Goal: Task Accomplishment & Management: Use online tool/utility

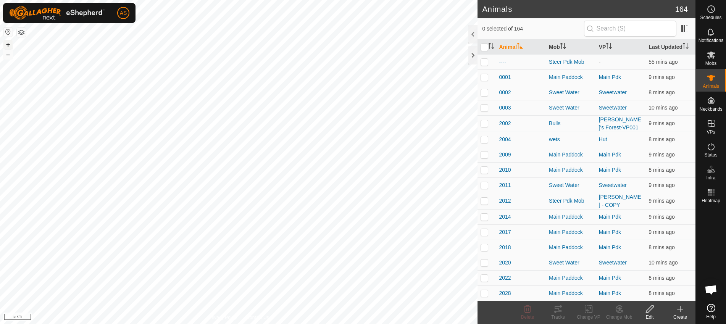
click at [10, 47] on button "+" at bounding box center [7, 44] width 9 height 9
checkbox input "true"
click at [493, 44] on icon "Activate to sort" at bounding box center [493, 46] width 1 height 6
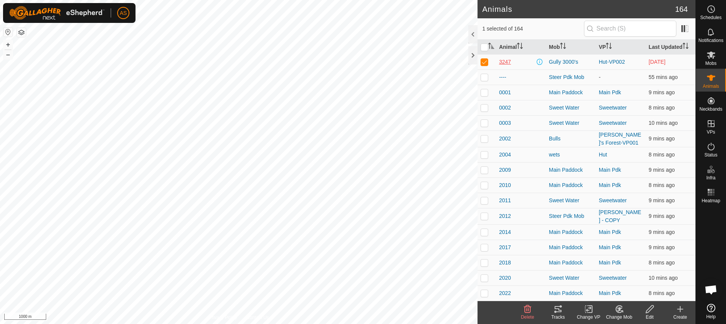
click at [506, 63] on span "3247" at bounding box center [505, 62] width 12 height 8
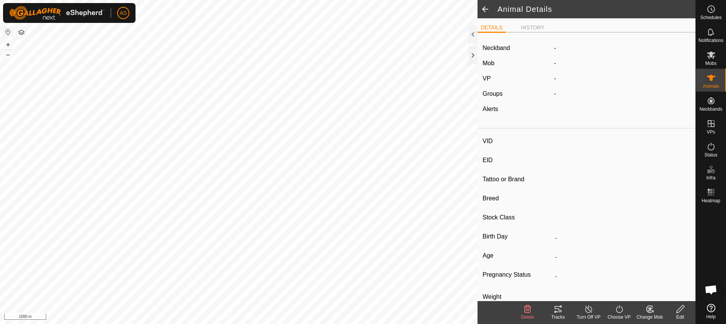
type input "3247"
type input "-"
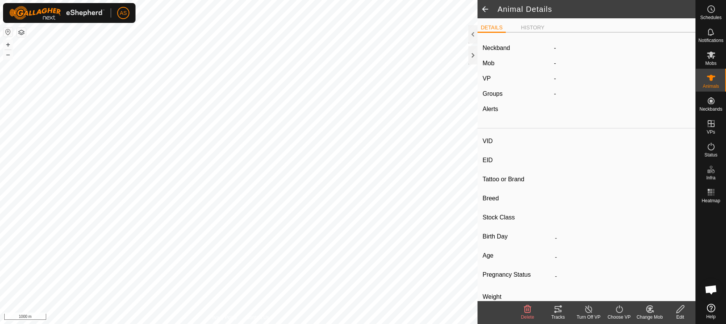
type input "0 kg"
type input "-"
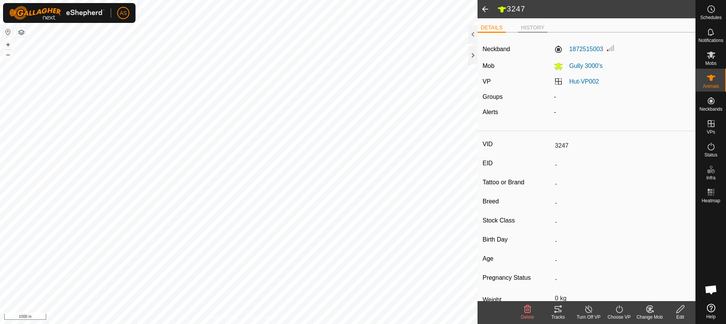
click at [529, 27] on li "HISTORY" at bounding box center [533, 28] width 30 height 9
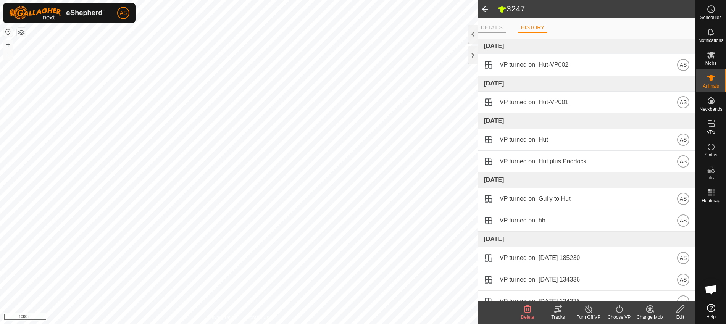
click at [501, 26] on li "DETAILS" at bounding box center [492, 28] width 28 height 9
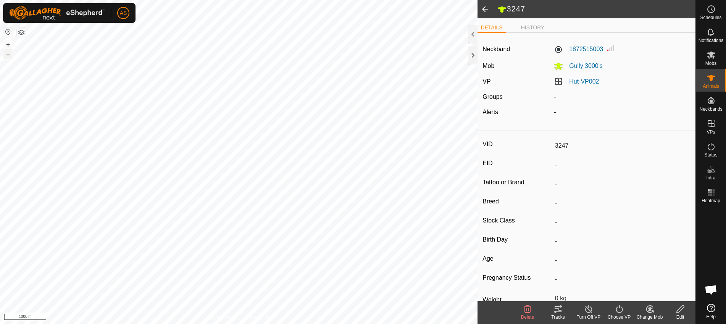
click at [11, 54] on button "–" at bounding box center [7, 54] width 9 height 9
click at [9, 44] on button "+" at bounding box center [7, 44] width 9 height 9
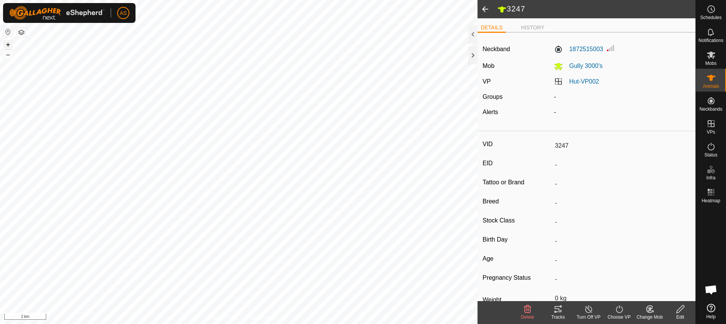
click at [4, 44] on button "+" at bounding box center [7, 44] width 9 height 9
click at [10, 46] on button "+" at bounding box center [7, 44] width 9 height 9
click at [0, 152] on html "AS Schedules Notifications Mobs Animals Neckbands VPs Status Infra Heatmap Help…" at bounding box center [363, 162] width 726 height 324
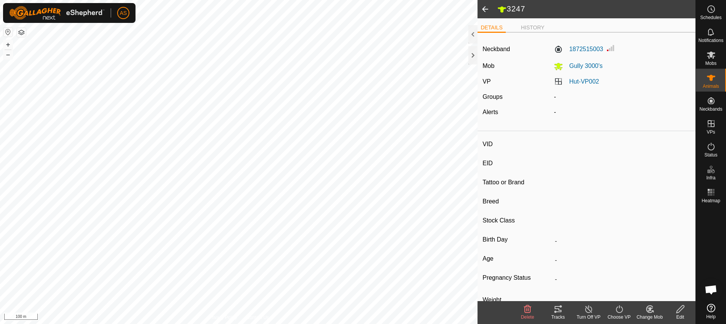
type input "3232"
type input "-"
type input "Angus"
type input "-"
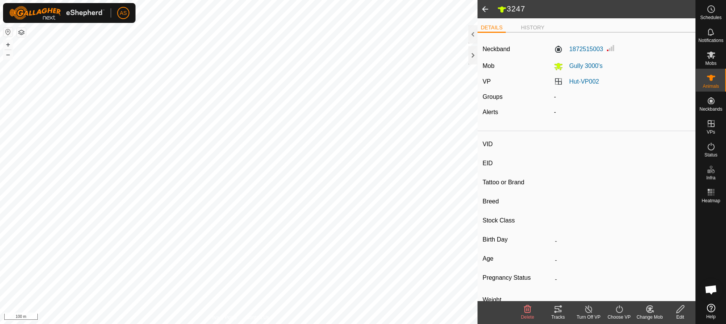
type input "0 kg"
type input "-"
click at [562, 307] on icon at bounding box center [558, 309] width 7 height 6
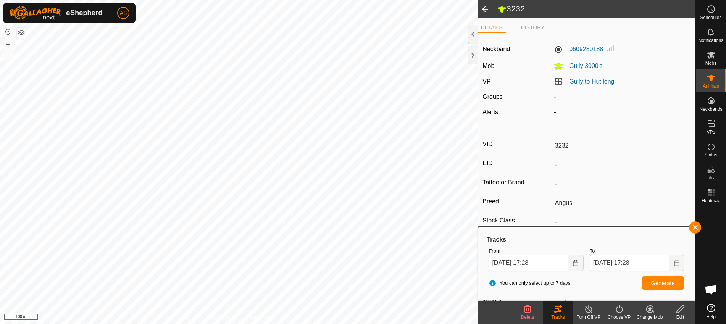
click at [615, 315] on div "Choose VP" at bounding box center [619, 317] width 31 height 7
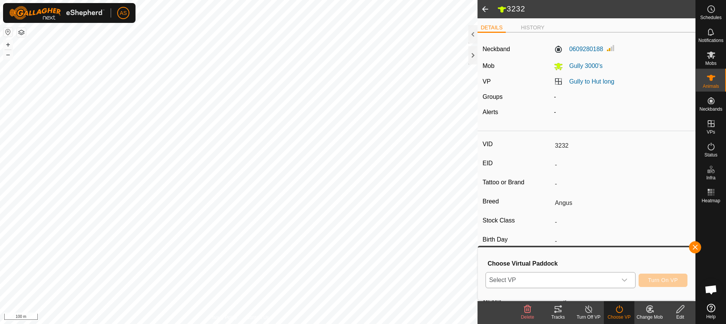
click at [583, 285] on span "Select VP" at bounding box center [551, 280] width 131 height 15
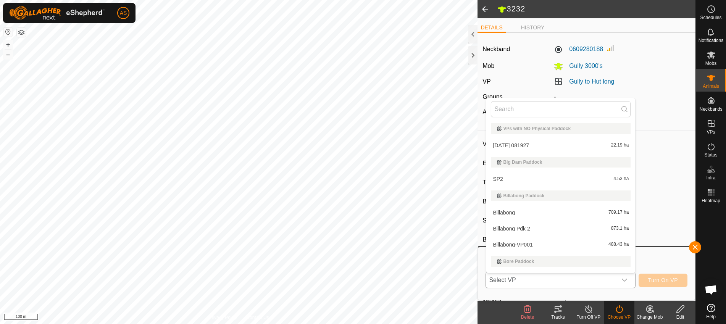
scroll to position [13, 0]
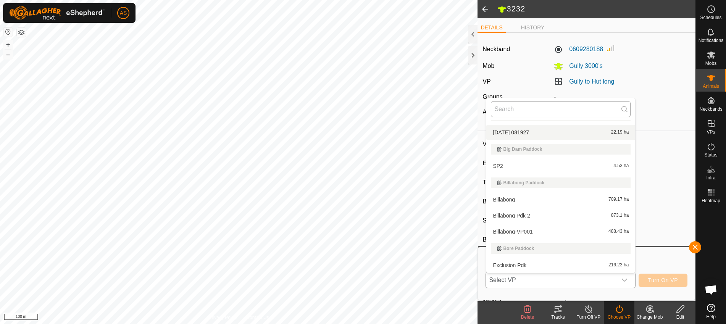
click at [562, 111] on input "text" at bounding box center [561, 109] width 140 height 16
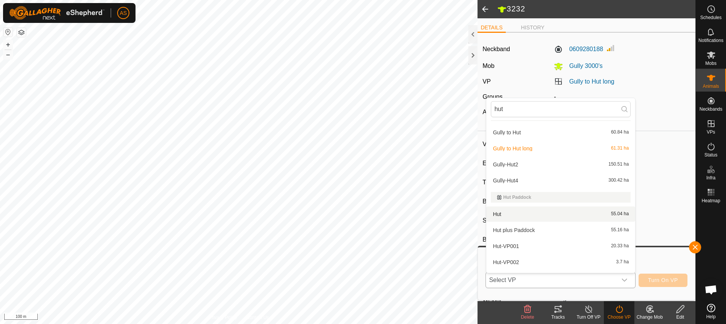
type input "hut"
click at [501, 216] on li "Hut 55.04 ha" at bounding box center [560, 214] width 149 height 15
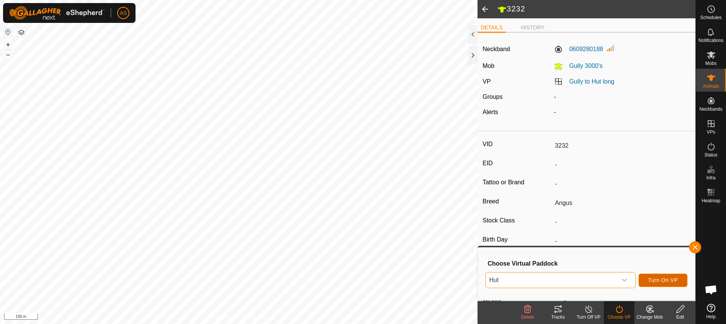
click at [659, 277] on span "Turn On VP" at bounding box center [663, 280] width 30 height 6
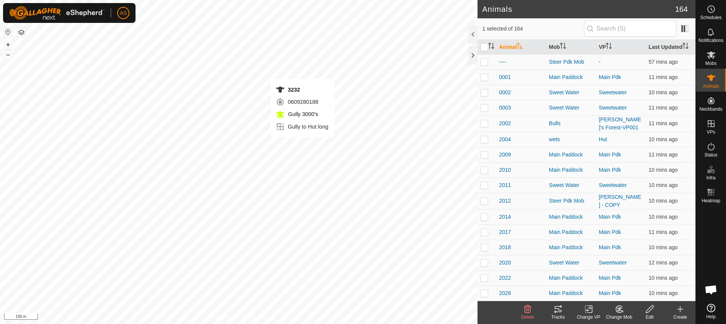
checkbox input "false"
click at [623, 312] on icon at bounding box center [622, 312] width 2 height 2
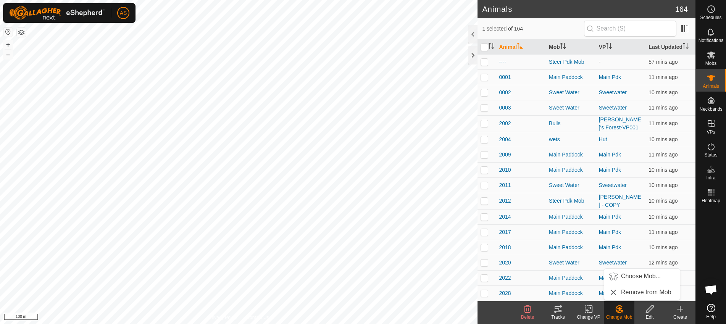
click at [592, 310] on icon at bounding box center [589, 309] width 10 height 9
checkbox input "false"
checkbox input "true"
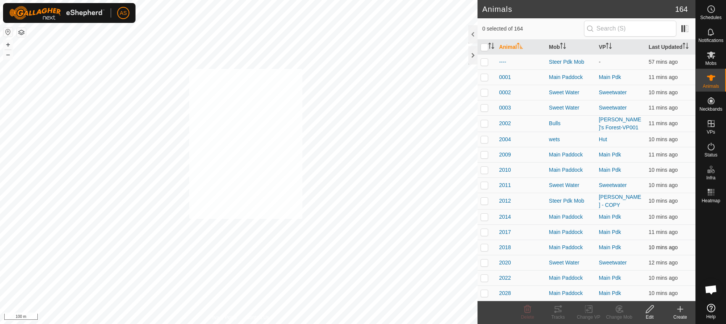
checkbox input "true"
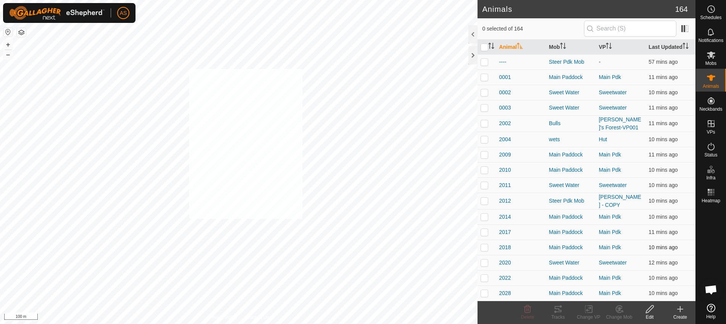
checkbox input "true"
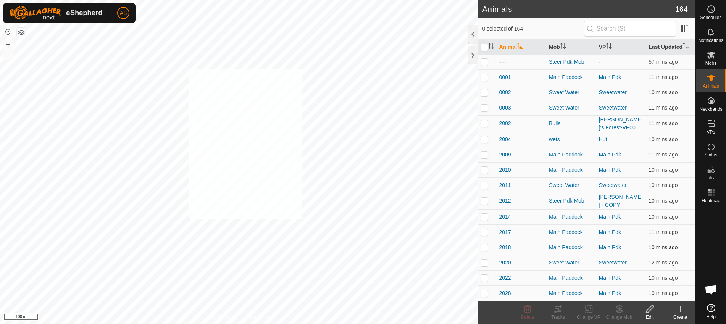
checkbox input "true"
click at [491, 45] on icon "Activate to sort" at bounding box center [491, 46] width 6 height 6
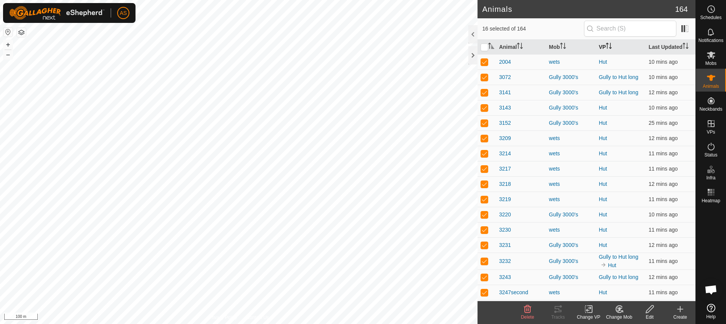
click at [597, 47] on th "VP" at bounding box center [621, 47] width 50 height 15
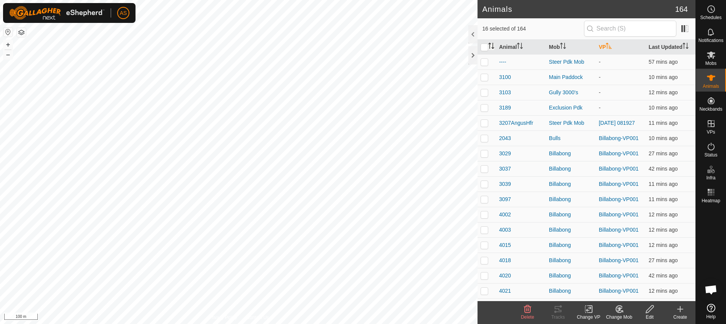
drag, startPoint x: 597, startPoint y: 47, endPoint x: 491, endPoint y: 47, distance: 106.5
click at [491, 47] on tr "Animal Mob VP Last Updated" at bounding box center [587, 47] width 218 height 15
click at [491, 47] on icon "Activate to sort" at bounding box center [491, 46] width 6 height 6
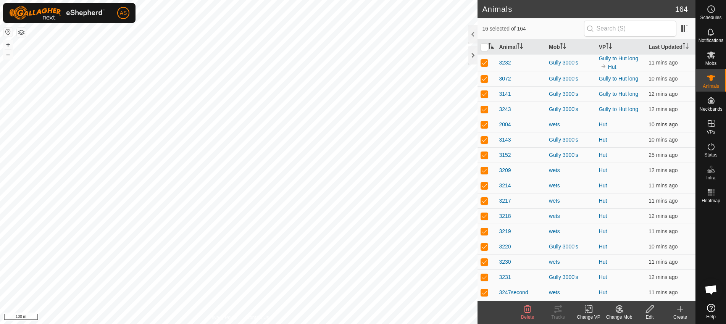
click at [485, 126] on p-checkbox at bounding box center [485, 124] width 8 height 6
checkbox input "false"
click at [485, 126] on p-checkbox at bounding box center [485, 124] width 8 height 6
checkbox input "false"
click at [485, 126] on p-checkbox at bounding box center [485, 124] width 8 height 6
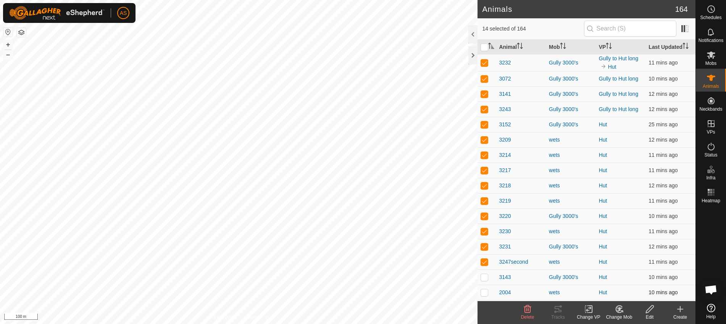
checkbox input "false"
click at [485, 126] on p-checkbox at bounding box center [485, 124] width 8 height 6
checkbox input "false"
click at [485, 126] on p-checkbox at bounding box center [485, 124] width 8 height 6
checkbox input "false"
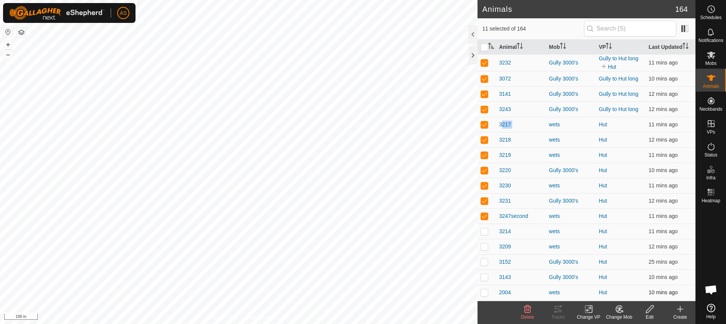
click at [485, 126] on p-checkbox at bounding box center [485, 124] width 8 height 6
checkbox input "false"
click at [485, 126] on p-checkbox at bounding box center [485, 124] width 8 height 6
checkbox input "false"
click at [485, 126] on p-checkbox at bounding box center [485, 124] width 8 height 6
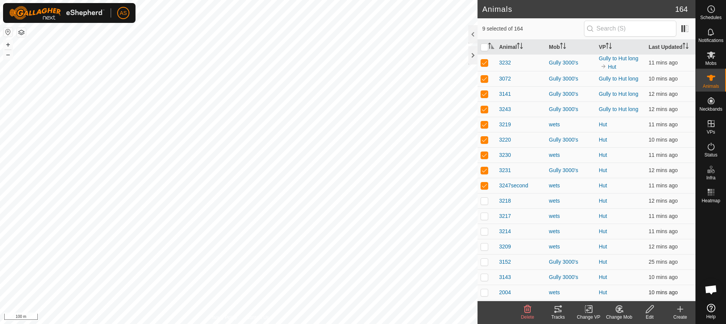
checkbox input "false"
click at [485, 126] on p-checkbox at bounding box center [485, 124] width 8 height 6
checkbox input "false"
click at [485, 126] on p-checkbox at bounding box center [485, 124] width 8 height 6
checkbox input "false"
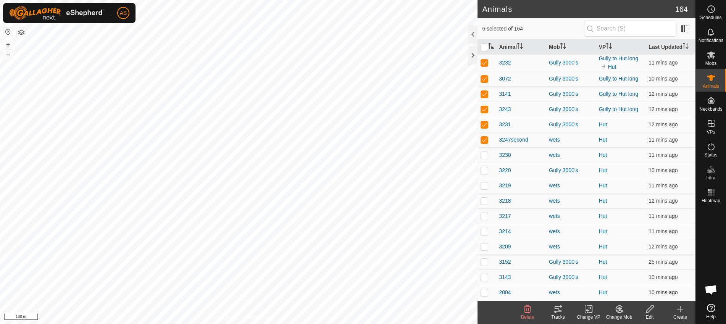
click at [485, 126] on p-checkbox at bounding box center [485, 124] width 8 height 6
checkbox input "false"
click at [485, 126] on p-checkbox at bounding box center [485, 124] width 8 height 6
checkbox input "false"
click at [484, 63] on p-checkbox at bounding box center [485, 63] width 8 height 6
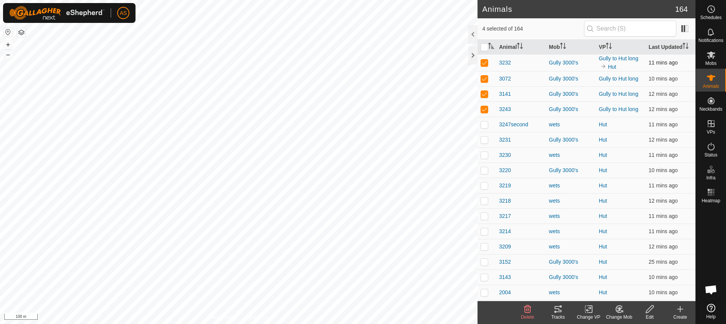
checkbox input "false"
click at [587, 314] on div "Change VP" at bounding box center [588, 317] width 31 height 7
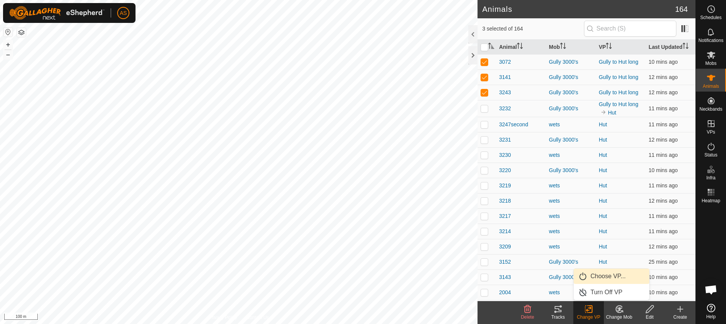
click at [599, 277] on link "Choose VP..." at bounding box center [612, 276] width 76 height 15
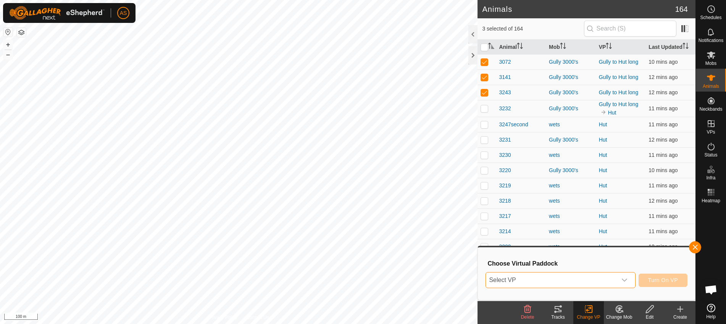
click at [576, 280] on span "Select VP" at bounding box center [551, 280] width 131 height 15
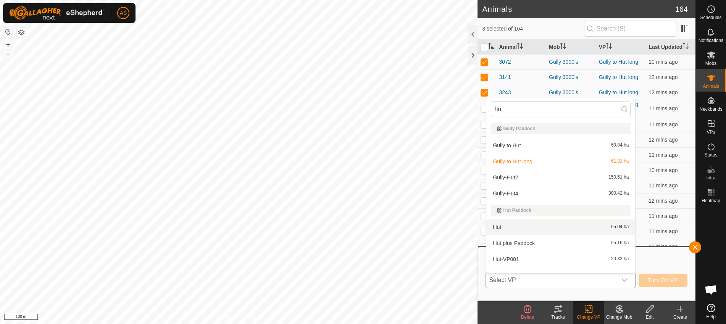
type input "hu"
click at [518, 227] on li "Hut 55.04 ha" at bounding box center [560, 226] width 149 height 15
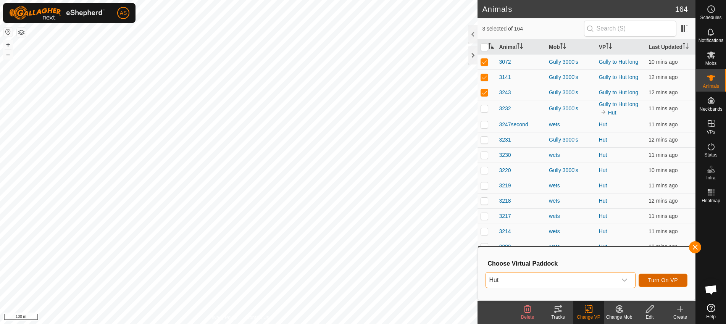
click at [664, 284] on button "Turn On VP" at bounding box center [663, 280] width 49 height 13
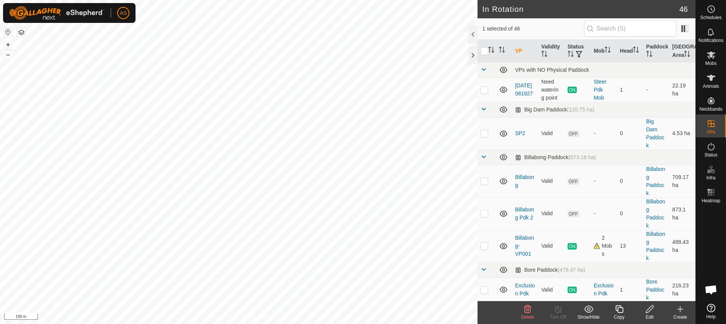
checkbox input "false"
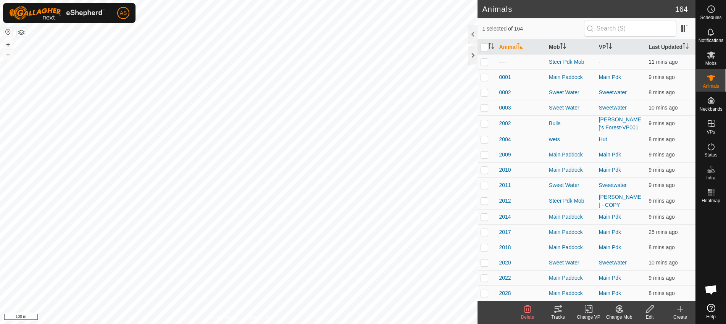
click at [556, 305] on icon at bounding box center [558, 309] width 9 height 9
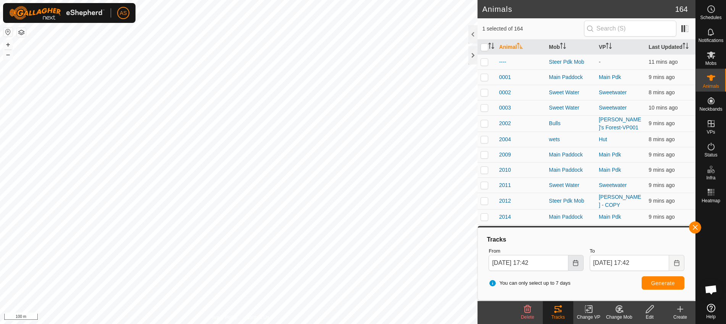
click at [574, 265] on icon "Choose Date" at bounding box center [576, 263] width 6 height 6
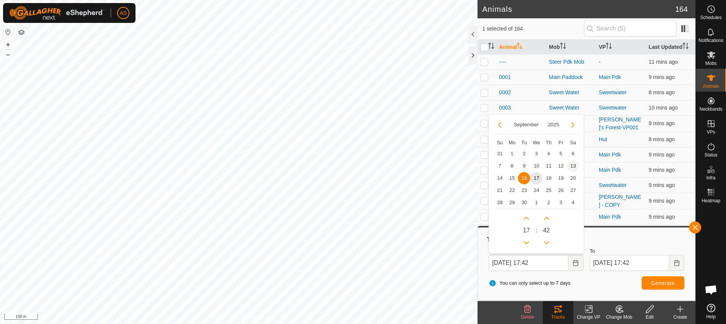
click at [574, 167] on span "13" at bounding box center [573, 166] width 12 height 12
type input "[DATE] 17:42"
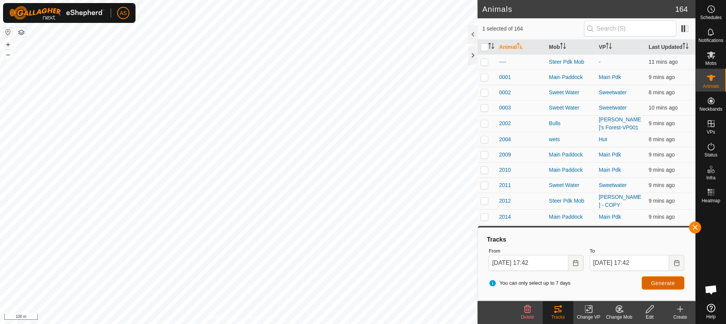
click at [647, 285] on button "Generate" at bounding box center [663, 282] width 43 height 13
